Goal: Task Accomplishment & Management: Use online tool/utility

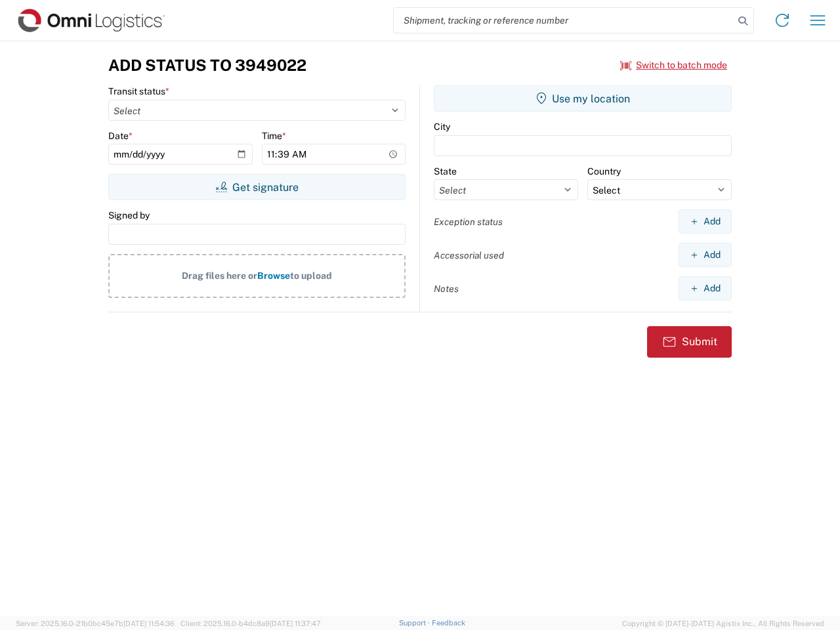
click at [564, 20] on input "search" at bounding box center [564, 20] width 340 height 25
click at [743, 21] on icon at bounding box center [743, 21] width 18 height 18
click at [783, 20] on icon at bounding box center [782, 20] width 21 height 21
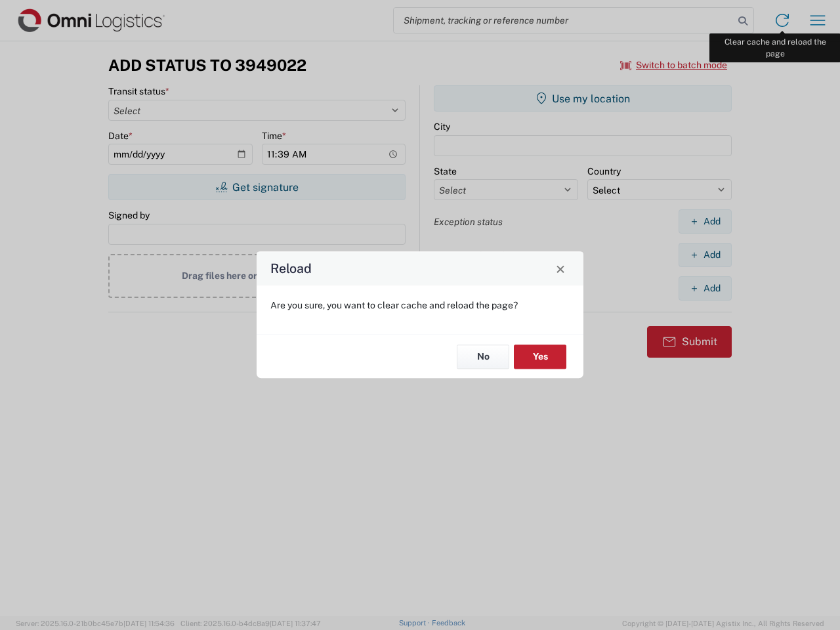
click at [818, 20] on div "Reload Are you sure, you want to clear cache and reload the page? No Yes" at bounding box center [420, 315] width 840 height 630
click at [674, 65] on div "Reload Are you sure, you want to clear cache and reload the page? No Yes" at bounding box center [420, 315] width 840 height 630
click at [257, 187] on div "Reload Are you sure, you want to clear cache and reload the page? No Yes" at bounding box center [420, 315] width 840 height 630
click at [583, 98] on div "Reload Are you sure, you want to clear cache and reload the page? No Yes" at bounding box center [420, 315] width 840 height 630
click at [705, 221] on div "Reload Are you sure, you want to clear cache and reload the page? No Yes" at bounding box center [420, 315] width 840 height 630
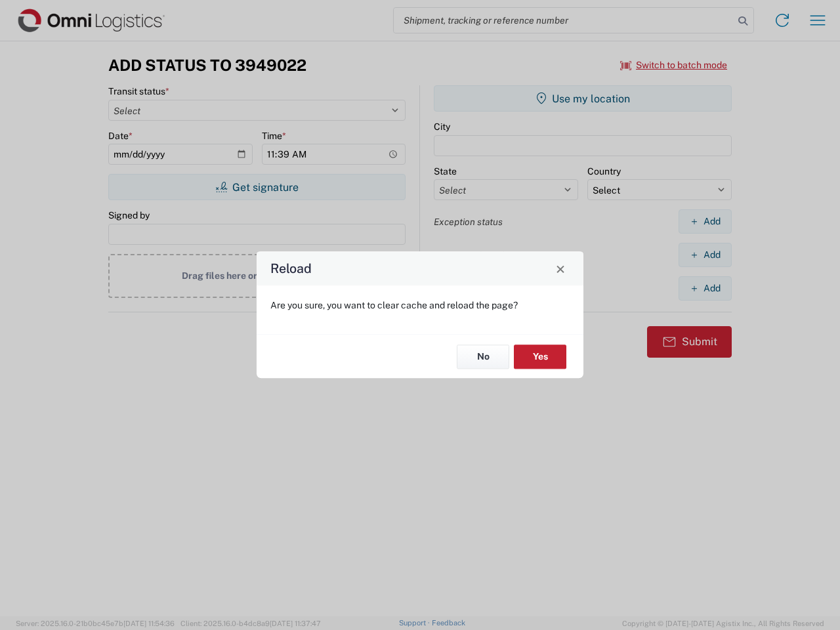
click at [705, 255] on div "Reload Are you sure, you want to clear cache and reload the page? No Yes" at bounding box center [420, 315] width 840 height 630
click at [705, 288] on div "Reload Are you sure, you want to clear cache and reload the page? No Yes" at bounding box center [420, 315] width 840 height 630
